Goal: Task Accomplishment & Management: Manage account settings

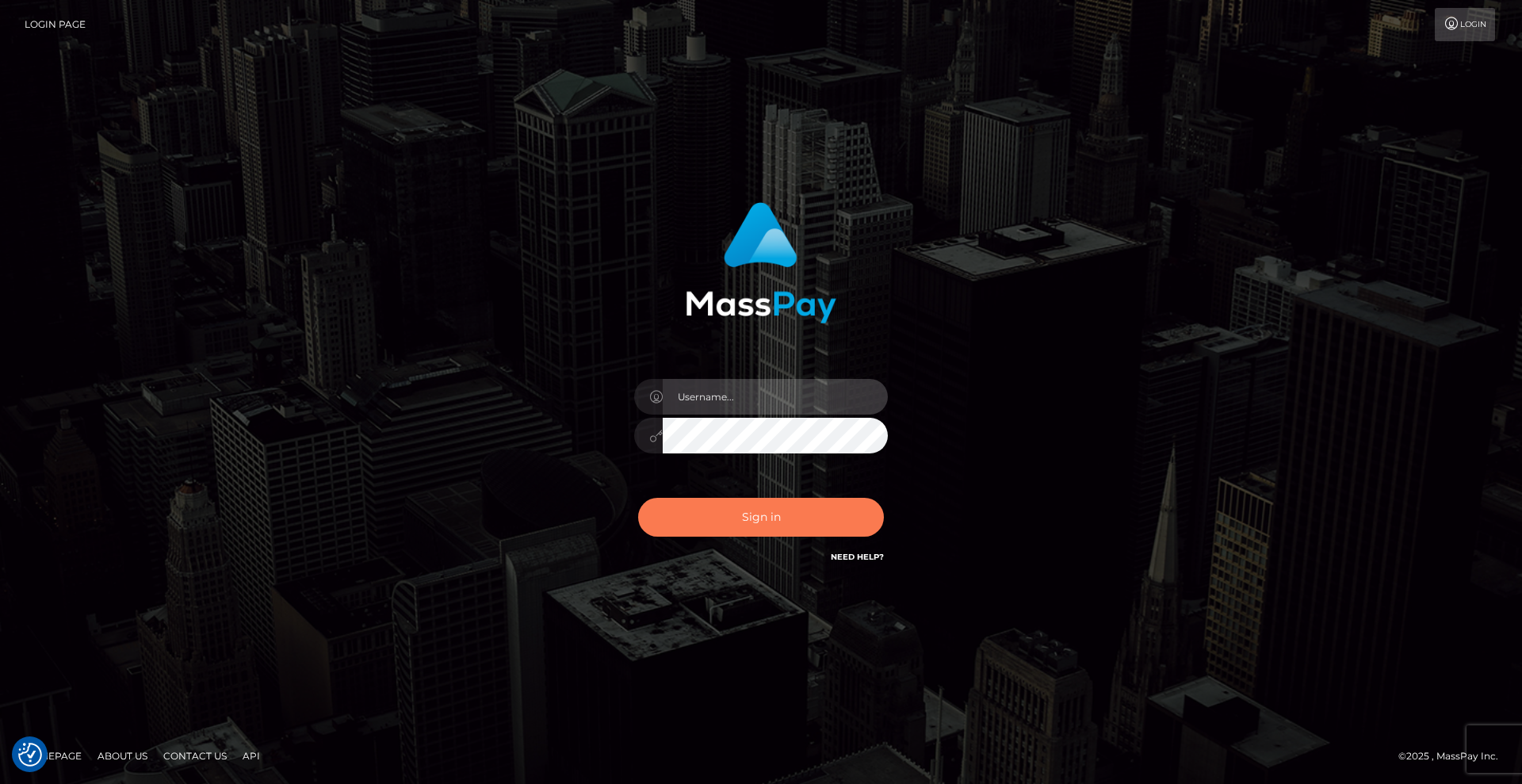
type input "[DEMOGRAPHIC_DATA]"
click at [766, 512] on button "Sign in" at bounding box center [760, 517] width 246 height 39
type input "Lady"
click at [796, 513] on button "Sign in" at bounding box center [760, 517] width 246 height 39
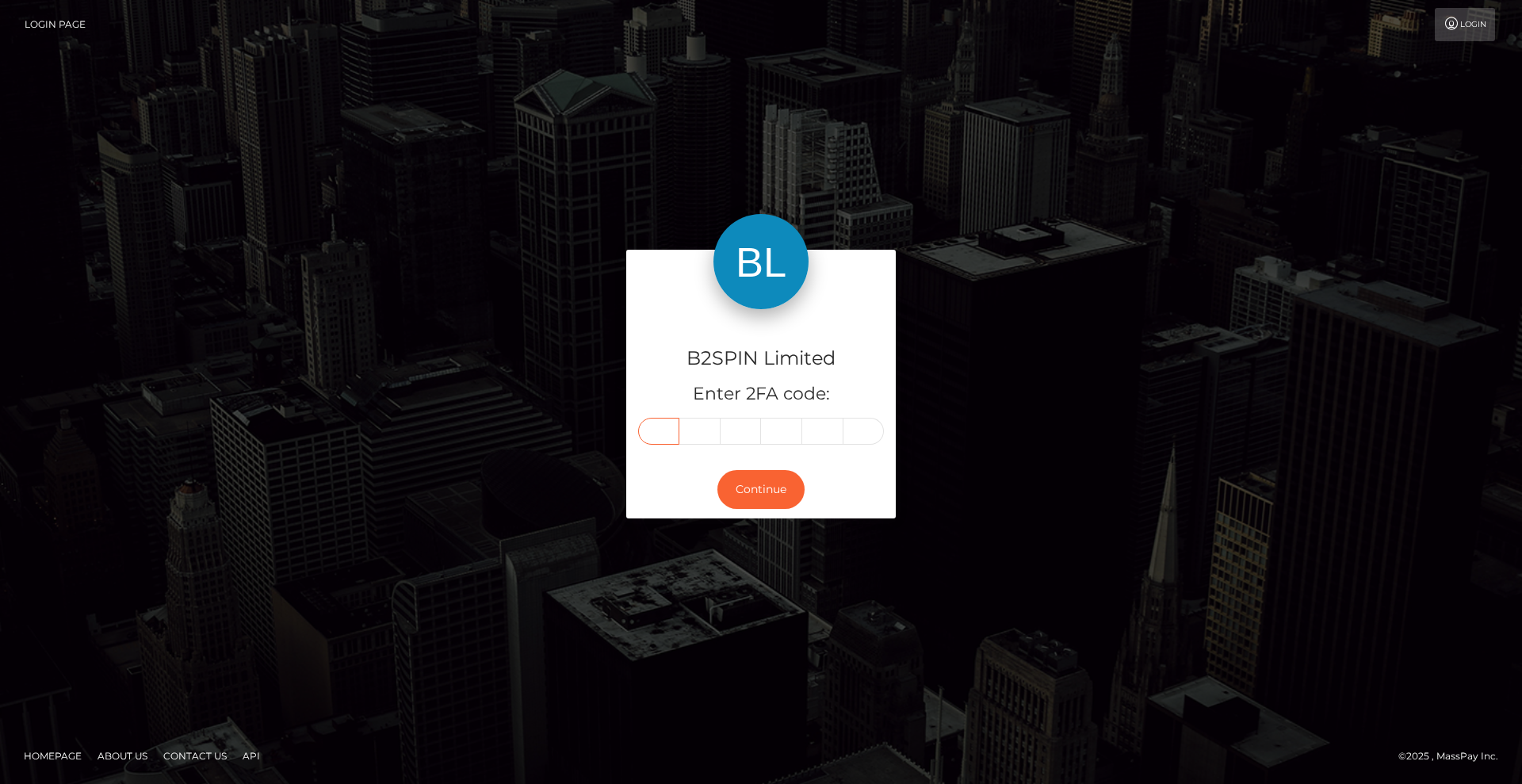
click at [662, 432] on input "text" at bounding box center [658, 431] width 41 height 27
type input "4"
type input "6"
type input "5"
type input "3"
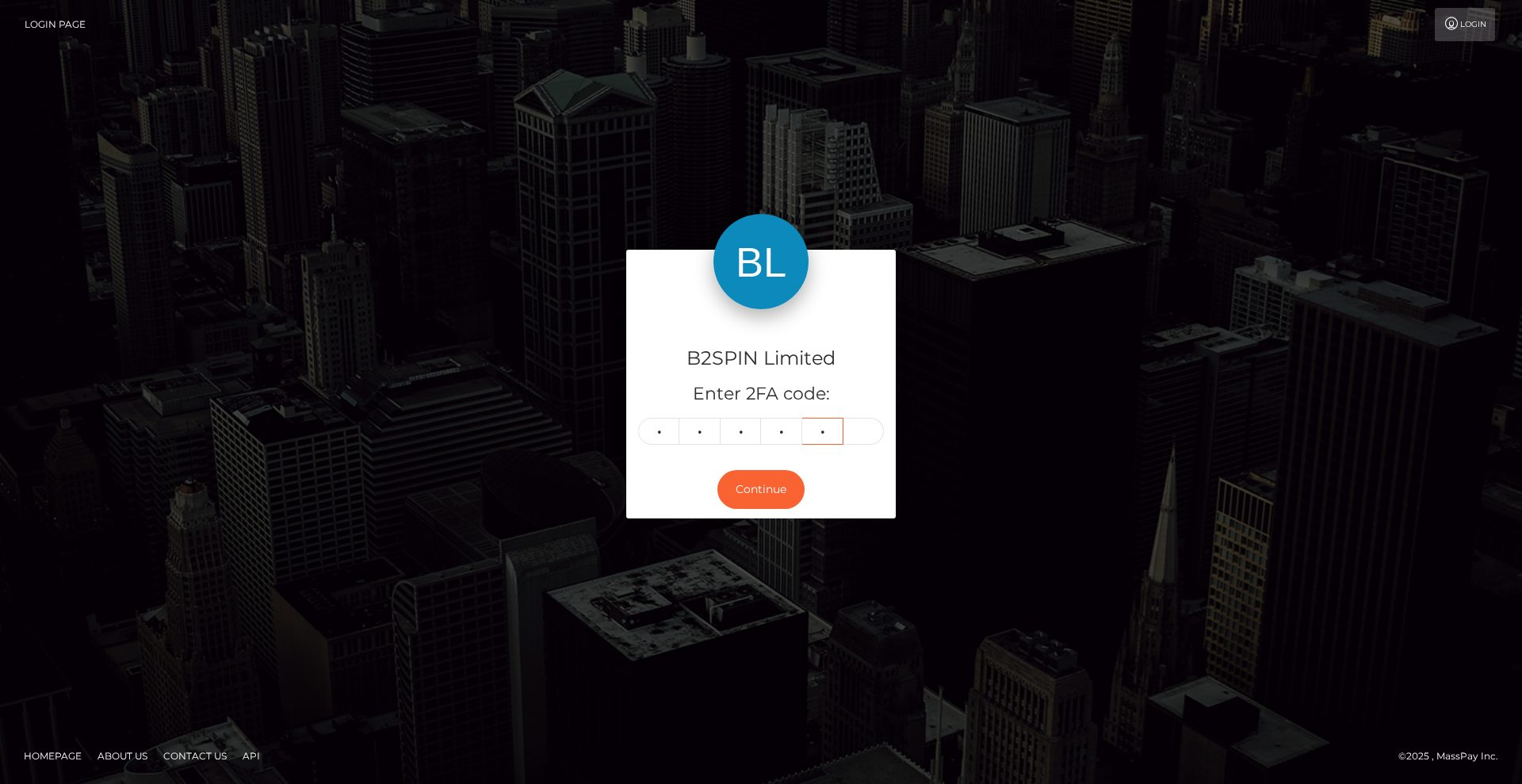
type input "0"
type input "7"
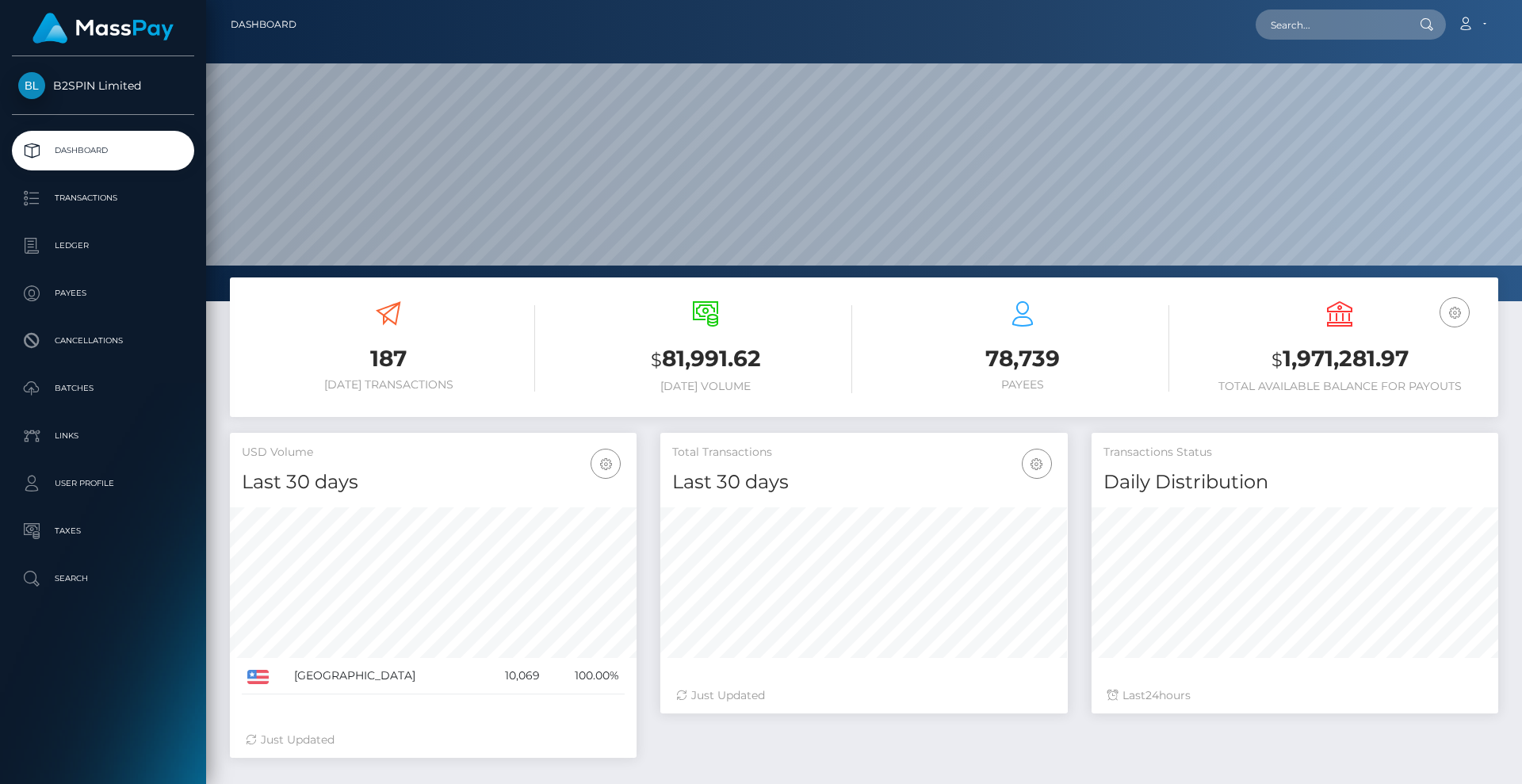
scroll to position [282, 408]
drag, startPoint x: 125, startPoint y: 384, endPoint x: 147, endPoint y: 374, distance: 24.2
click at [124, 384] on p "Batches" at bounding box center [103, 389] width 170 height 24
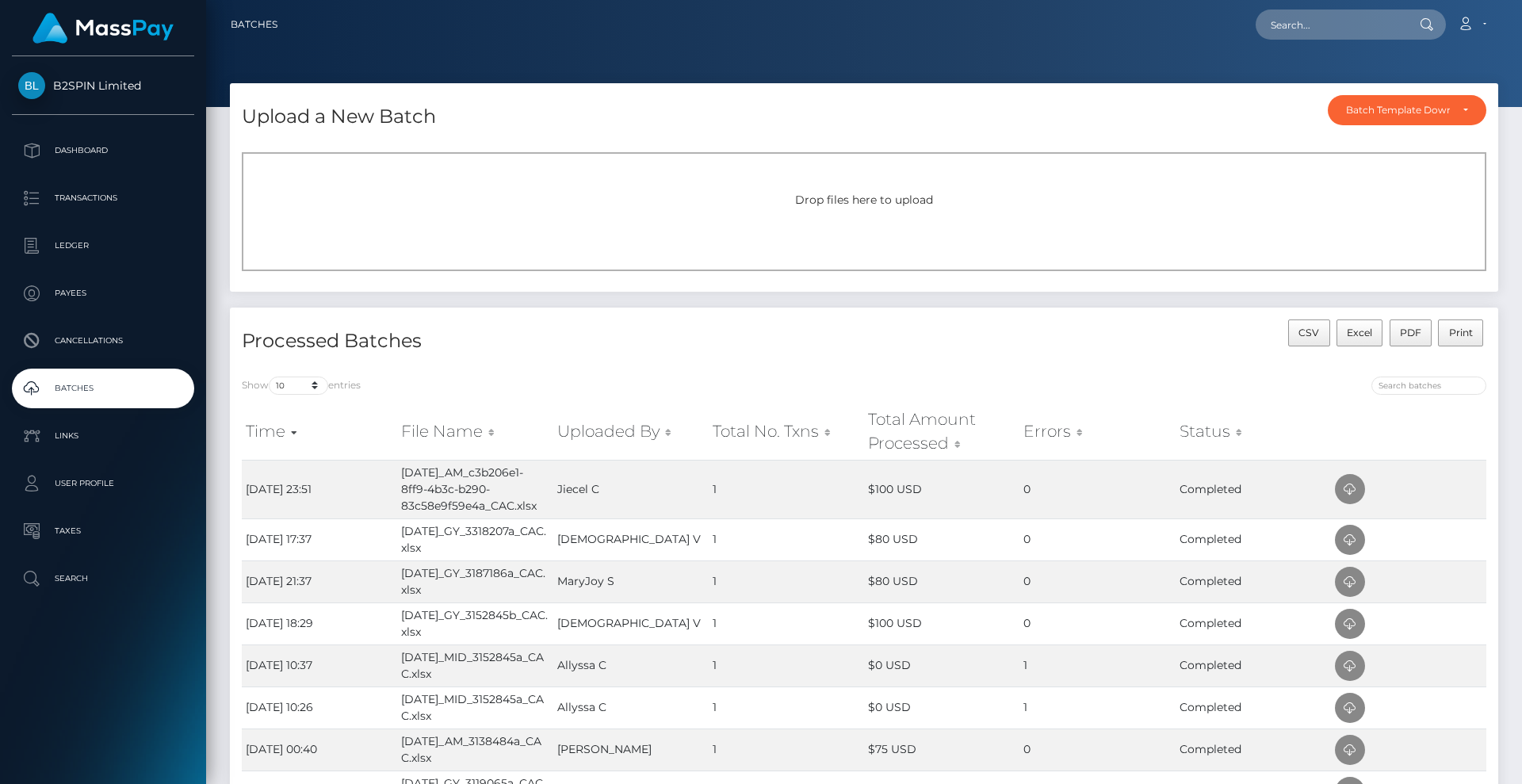
scroll to position [198, 0]
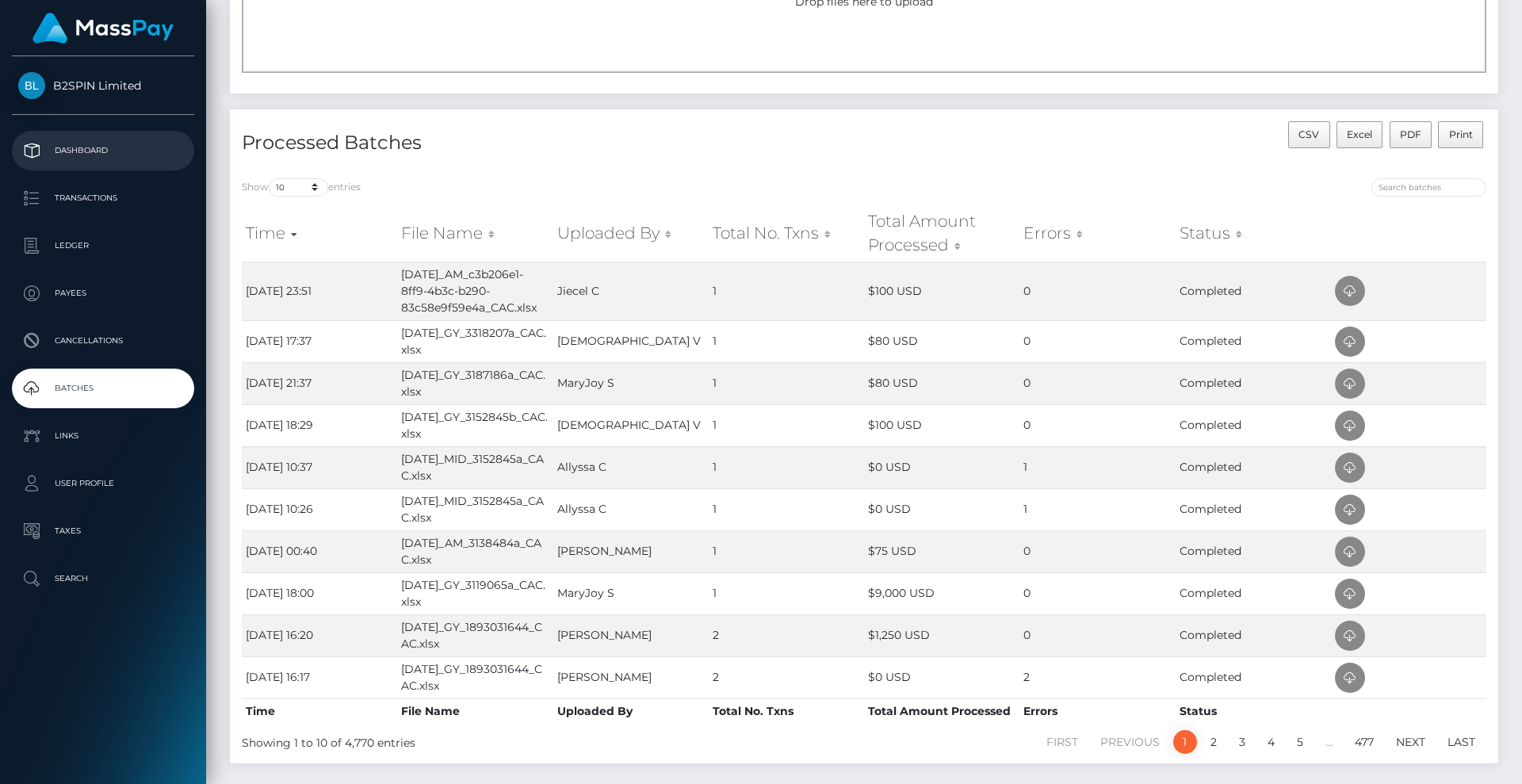
click at [149, 150] on p "Dashboard" at bounding box center [103, 151] width 170 height 24
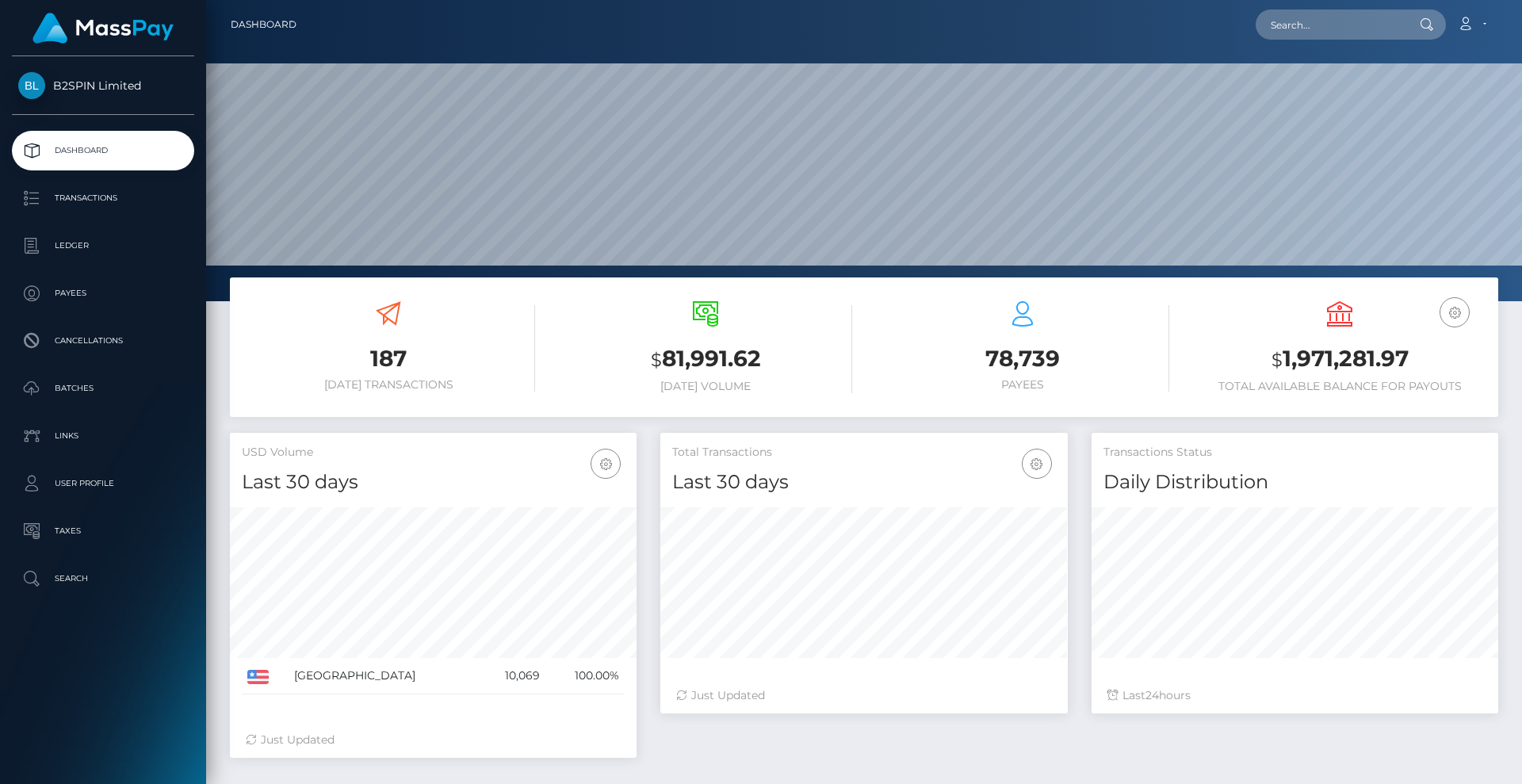
scroll to position [282, 408]
